Goal: Task Accomplishment & Management: Use online tool/utility

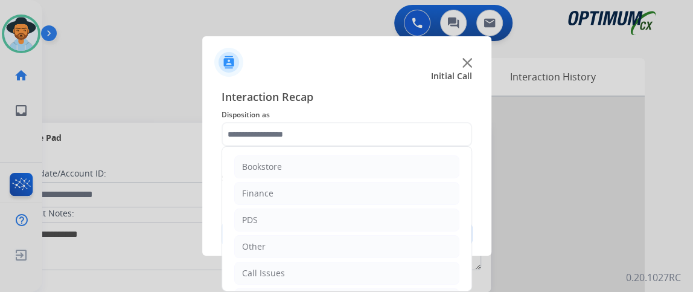
scroll to position [79, 0]
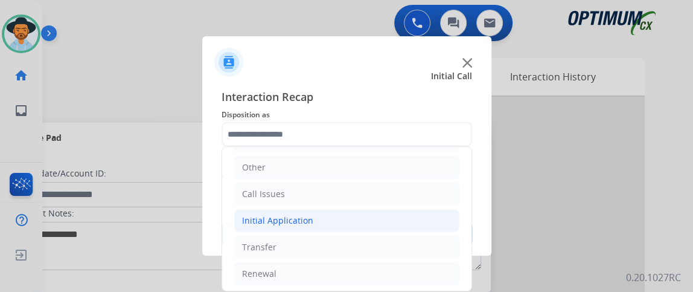
click at [406, 214] on li "Initial Application" at bounding box center [346, 220] width 225 height 23
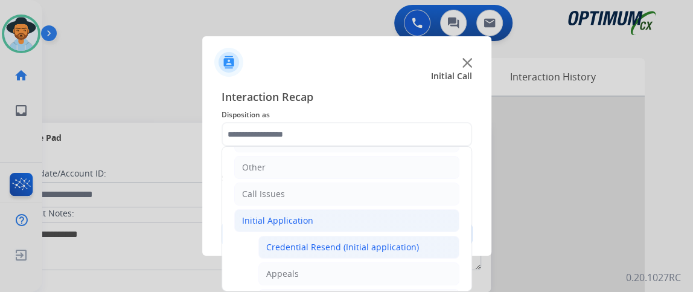
click at [406, 248] on div "Credential Resend (Initial application)" at bounding box center [342, 247] width 153 height 12
type input "**********"
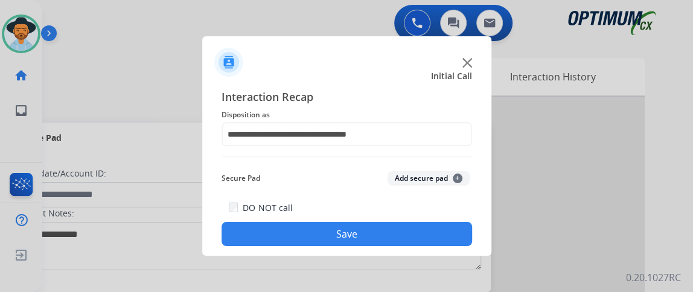
click at [406, 239] on button "Save" at bounding box center [347, 234] width 251 height 24
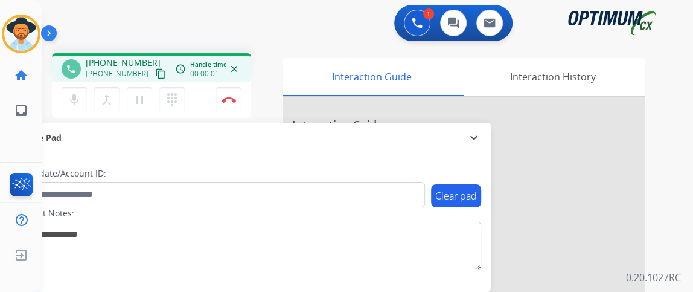
click at [153, 75] on button "content_copy" at bounding box center [160, 73] width 14 height 14
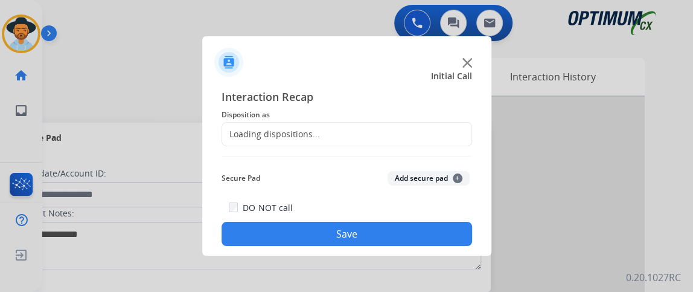
click at [225, 93] on span "Interaction Recap" at bounding box center [347, 97] width 251 height 19
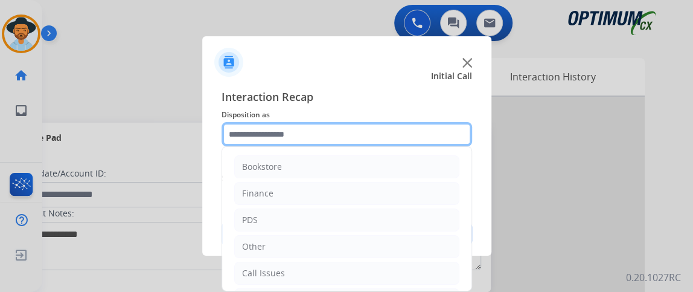
click at [279, 136] on input "text" at bounding box center [347, 134] width 251 height 24
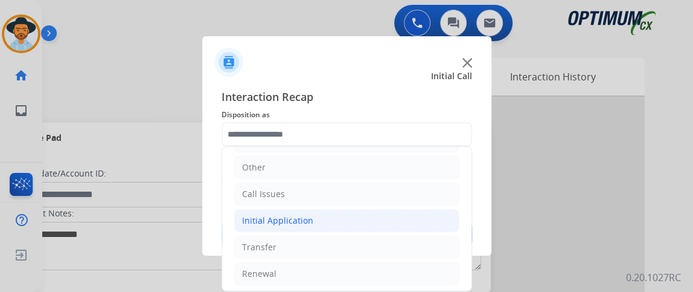
click at [402, 216] on li "Initial Application" at bounding box center [346, 220] width 225 height 23
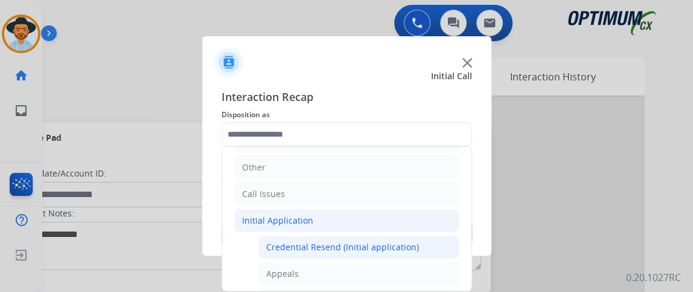
click at [389, 235] on li "Credential Resend (Initial application)" at bounding box center [358, 246] width 201 height 23
type input "**********"
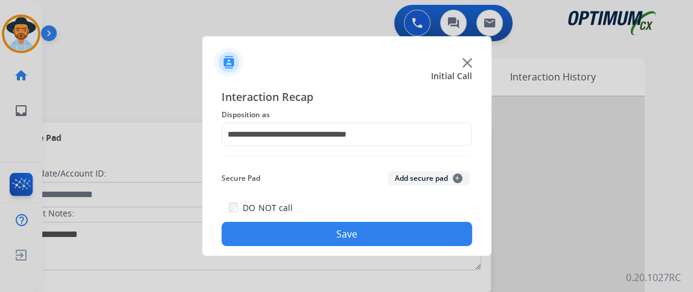
click at [389, 235] on button "Save" at bounding box center [347, 234] width 251 height 24
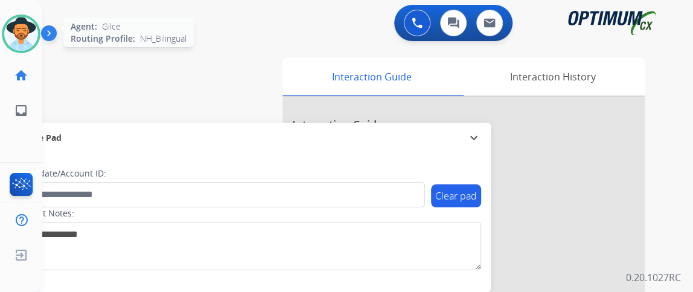
click at [20, 41] on img at bounding box center [21, 34] width 34 height 34
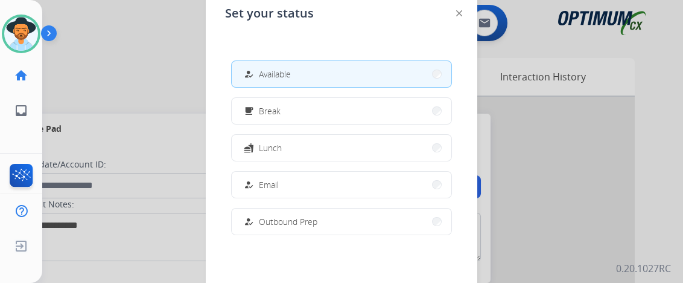
click at [460, 14] on img at bounding box center [459, 13] width 6 height 6
